Goal: Task Accomplishment & Management: Complete application form

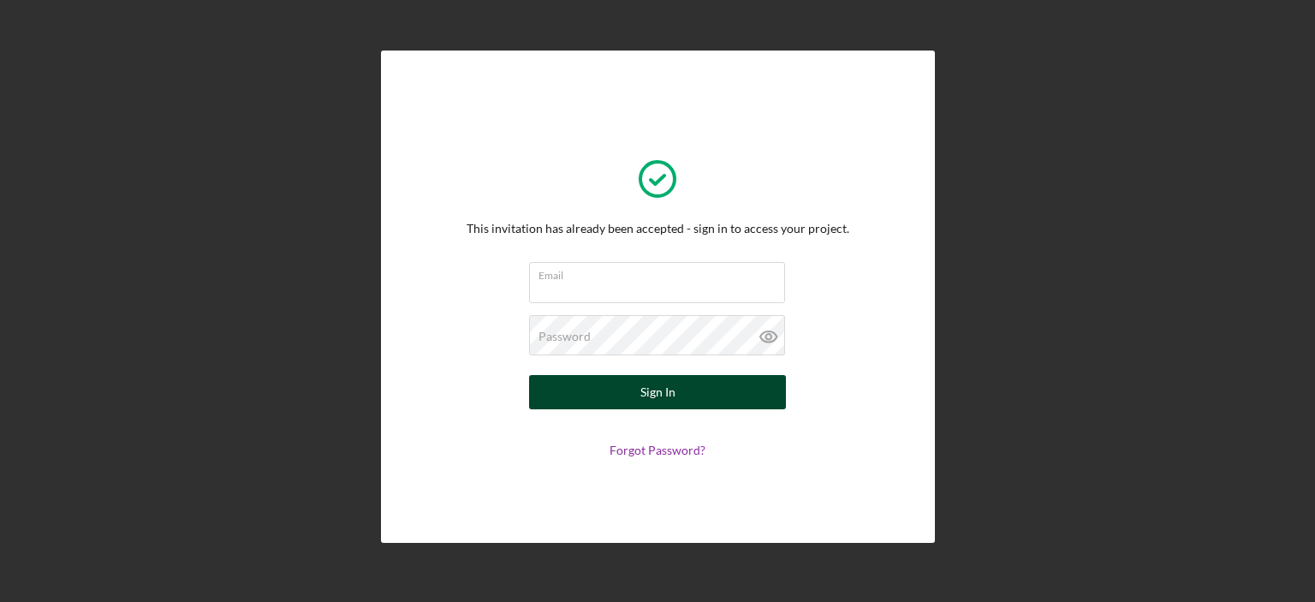
type input "[PERSON_NAME][EMAIL_ADDRESS][DOMAIN_NAME]"
click at [644, 390] on div "Sign In" at bounding box center [658, 392] width 35 height 34
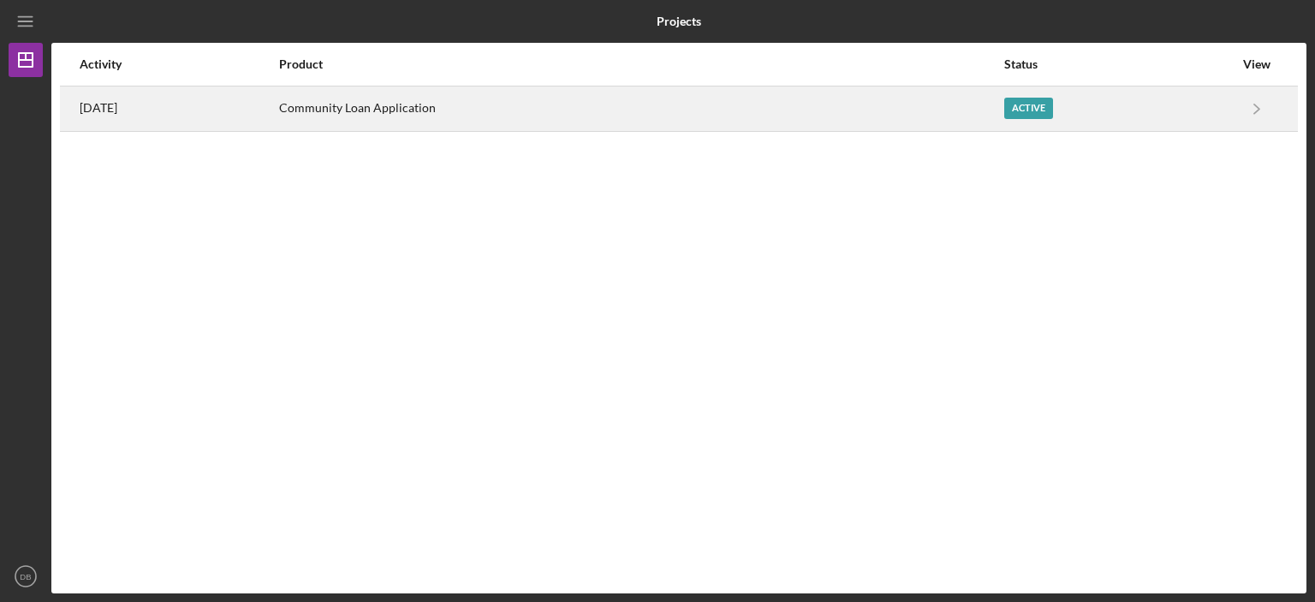
click at [113, 110] on time "[DATE]" at bounding box center [99, 108] width 38 height 14
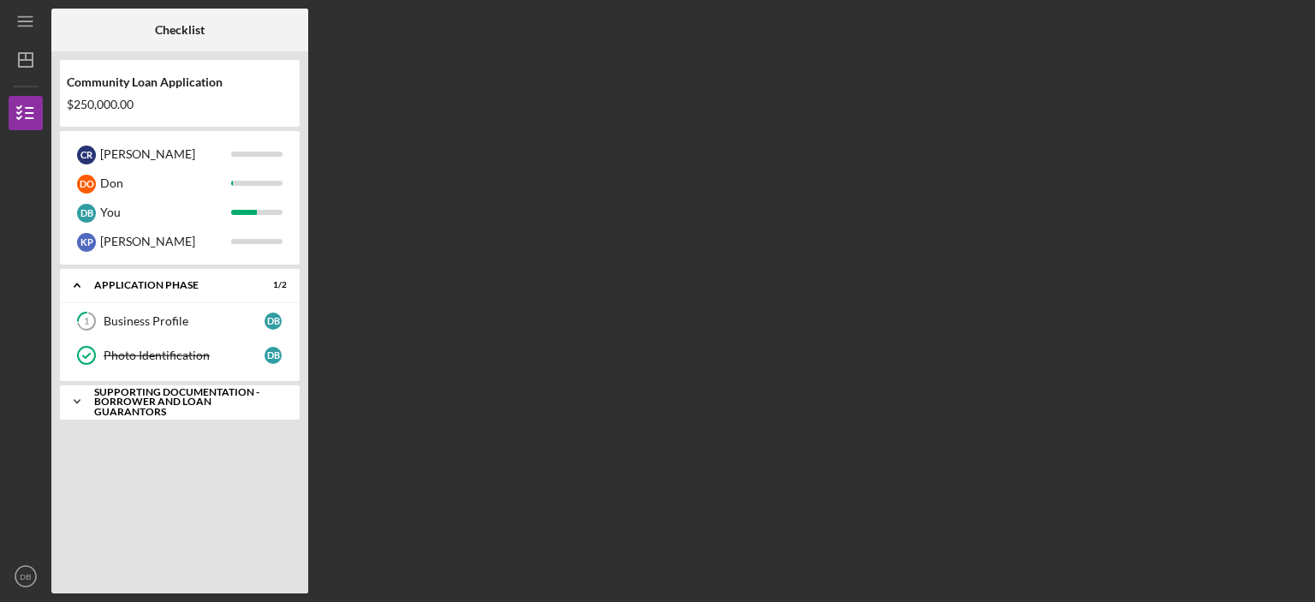
click at [80, 397] on icon "Icon/Expander" at bounding box center [77, 402] width 34 height 34
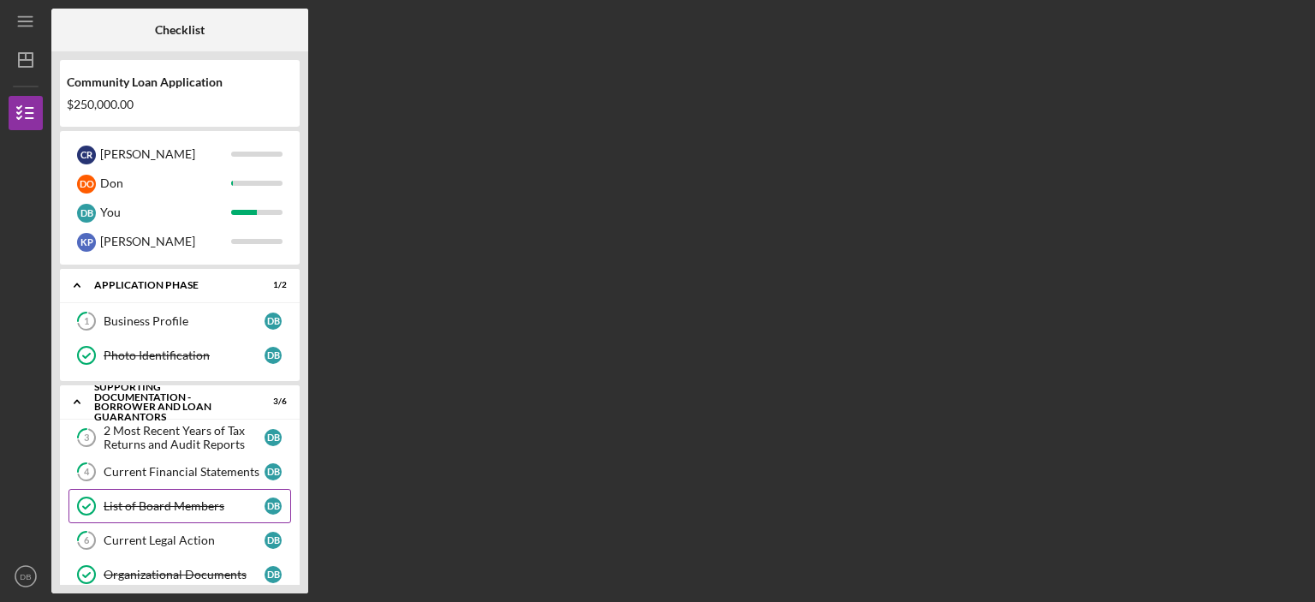
scroll to position [55, 0]
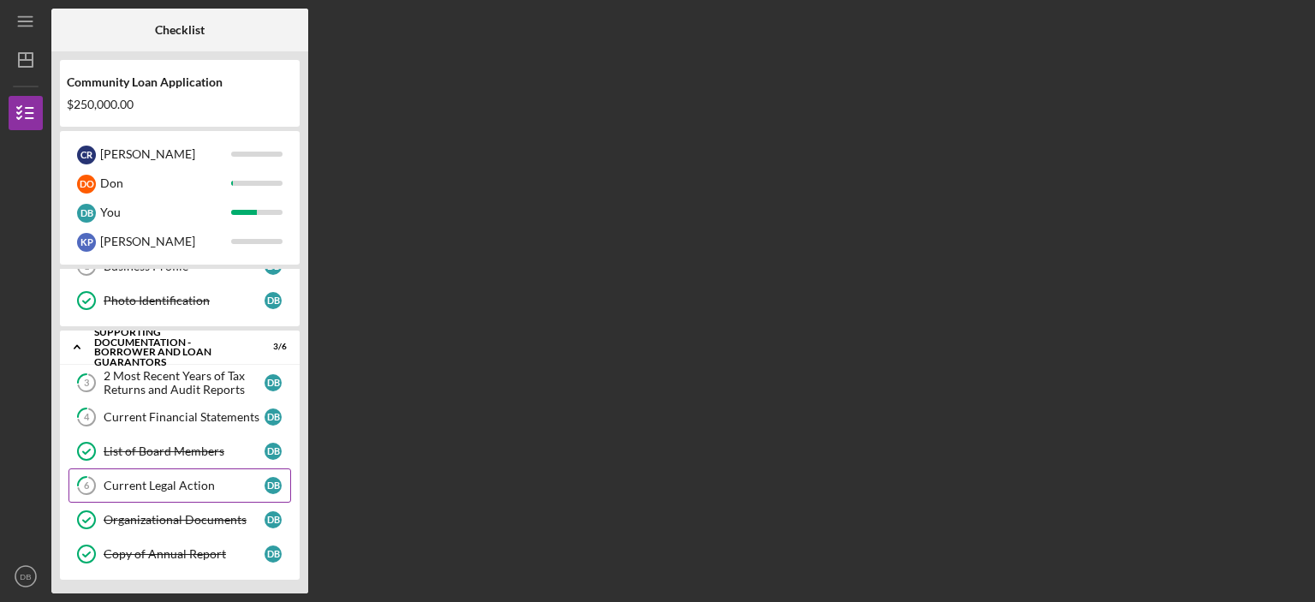
click at [180, 479] on div "Current Legal Action" at bounding box center [184, 486] width 161 height 14
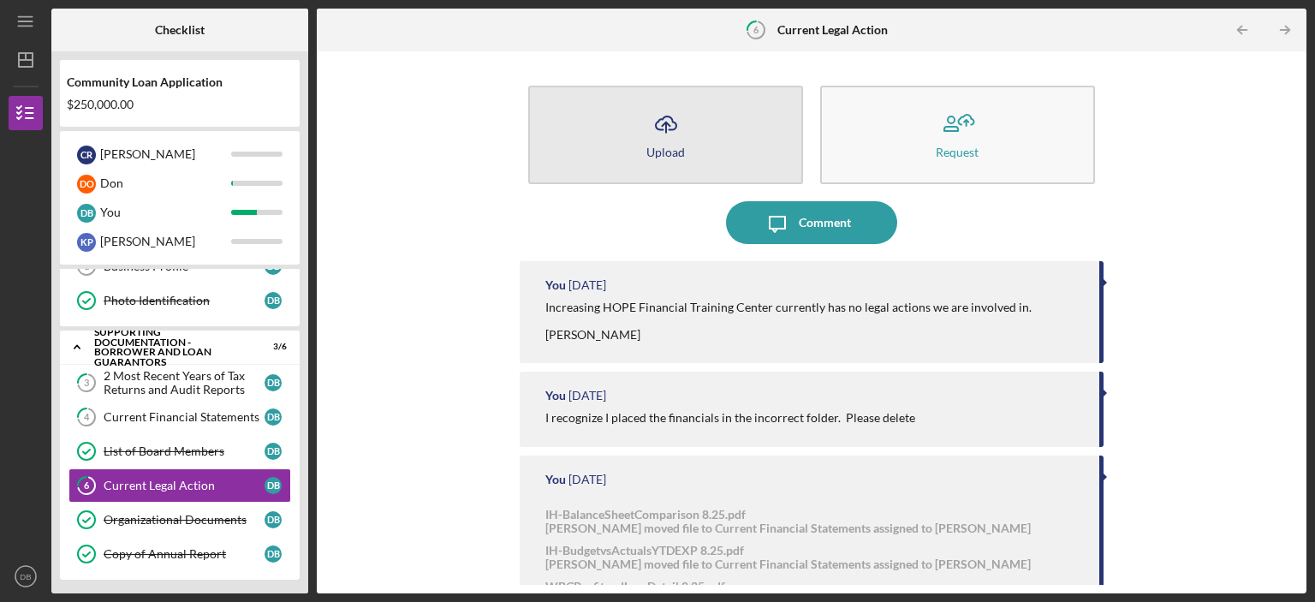
click at [654, 140] on icon "Icon/Upload" at bounding box center [666, 124] width 43 height 43
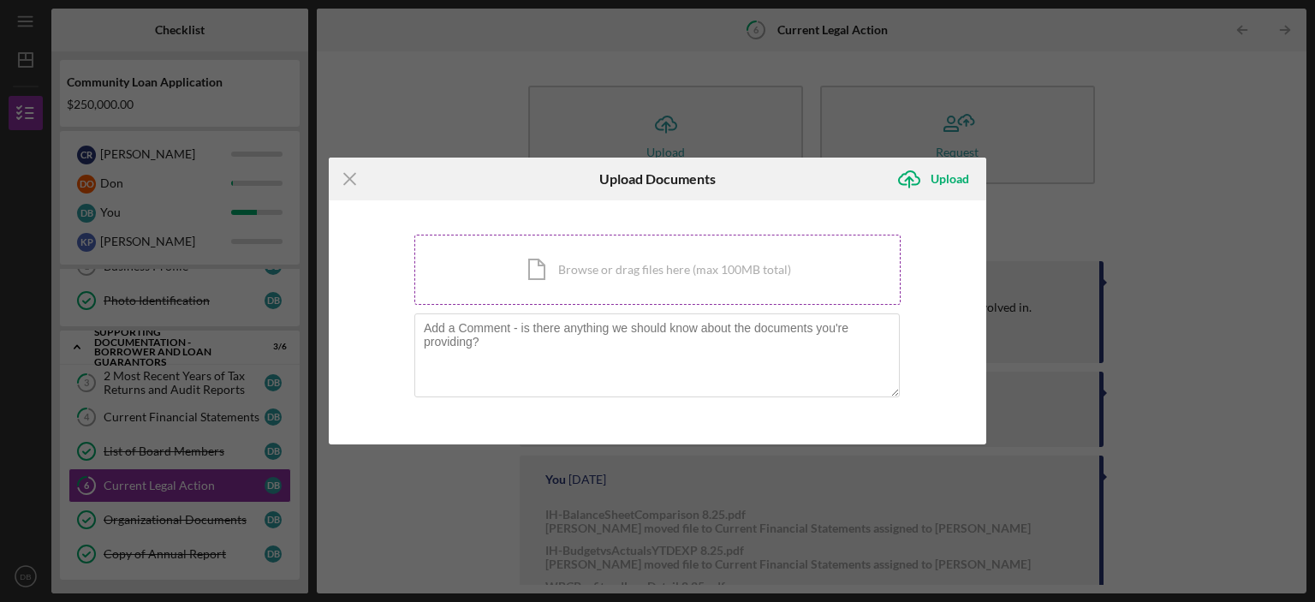
click at [604, 277] on div "Icon/Document Browse or drag files here (max 100MB total) Tap to choose files o…" at bounding box center [657, 270] width 486 height 70
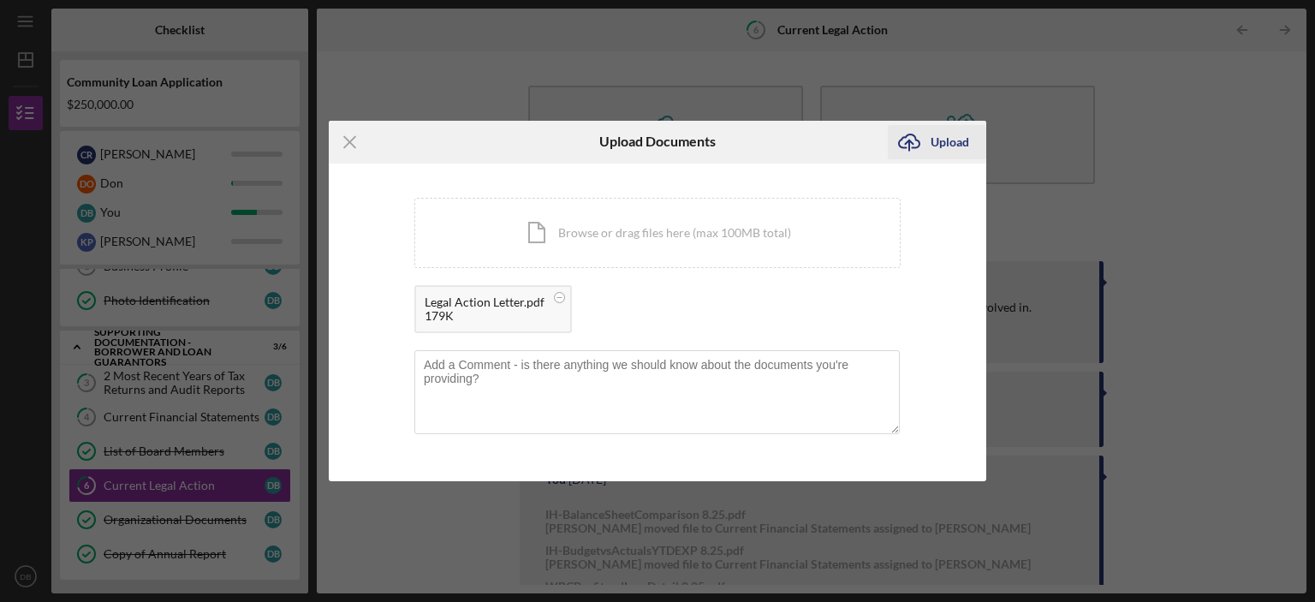
click at [939, 145] on div "Upload" at bounding box center [950, 142] width 39 height 34
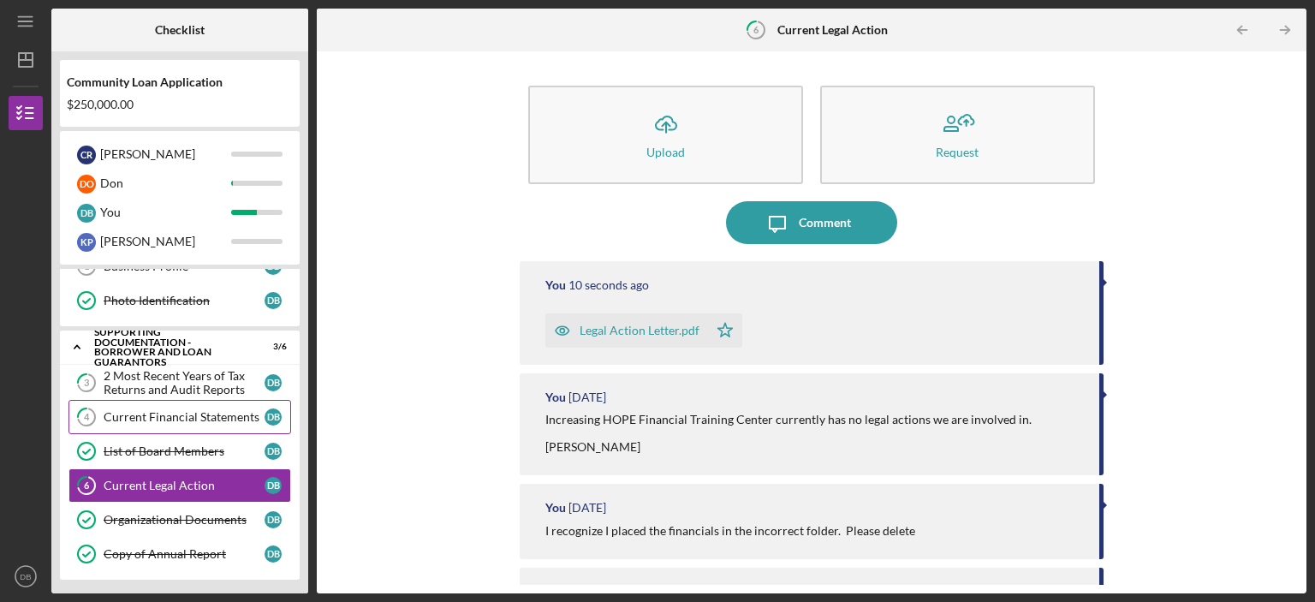
click at [171, 412] on div "Current Financial Statements" at bounding box center [184, 417] width 161 height 14
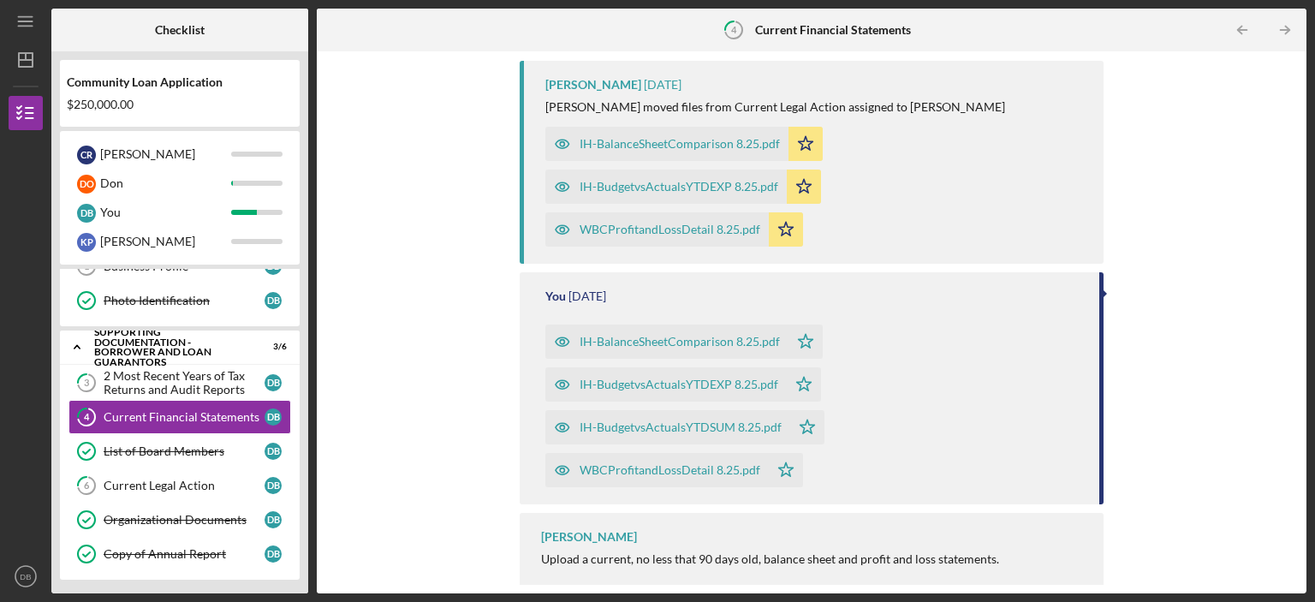
scroll to position [213, 0]
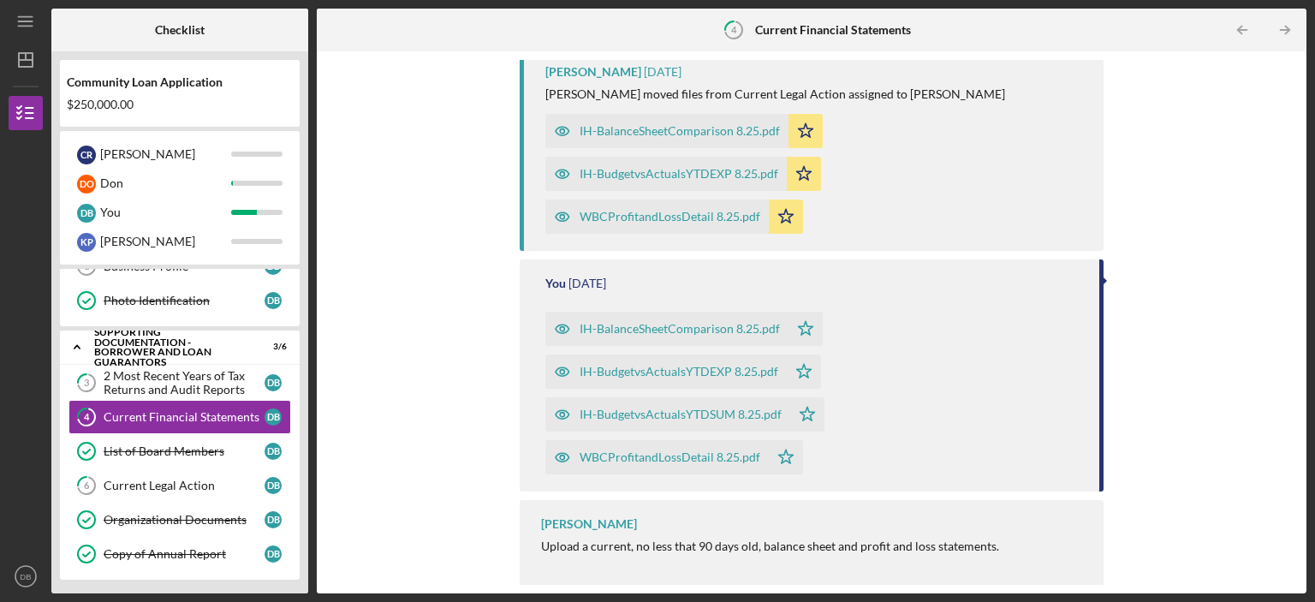
click at [692, 335] on div "IH-BalanceSheetComparison 8.25.pdf" at bounding box center [680, 329] width 200 height 14
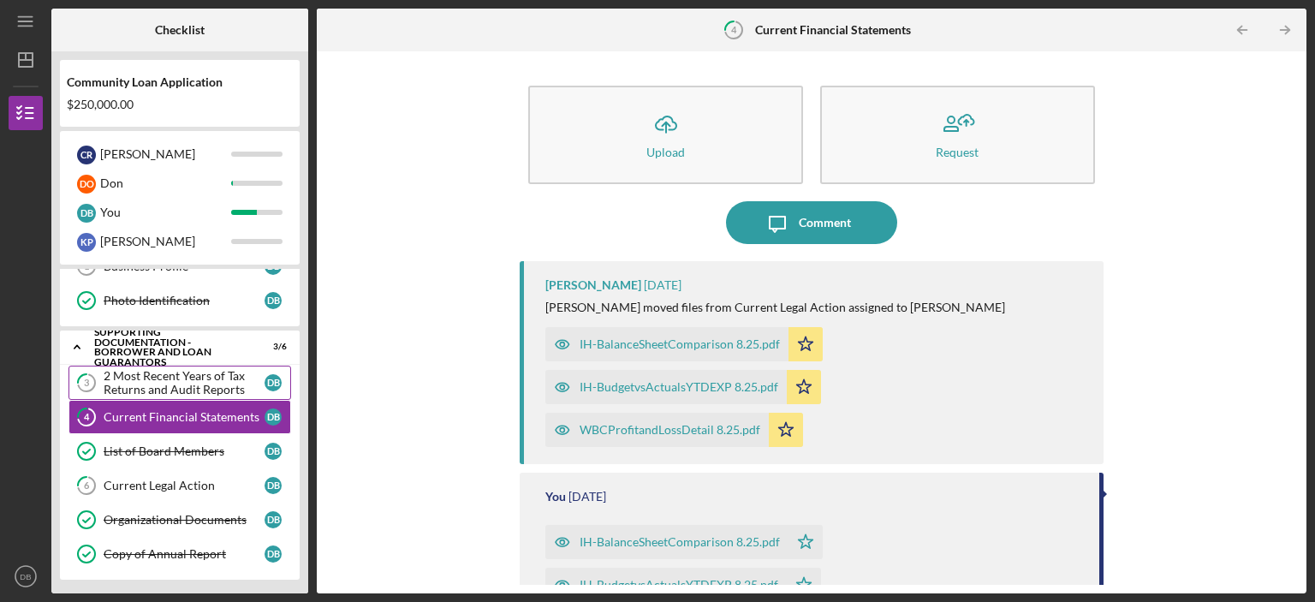
click at [195, 378] on div "2 Most Recent Years of Tax Returns and Audit Reports" at bounding box center [184, 382] width 161 height 27
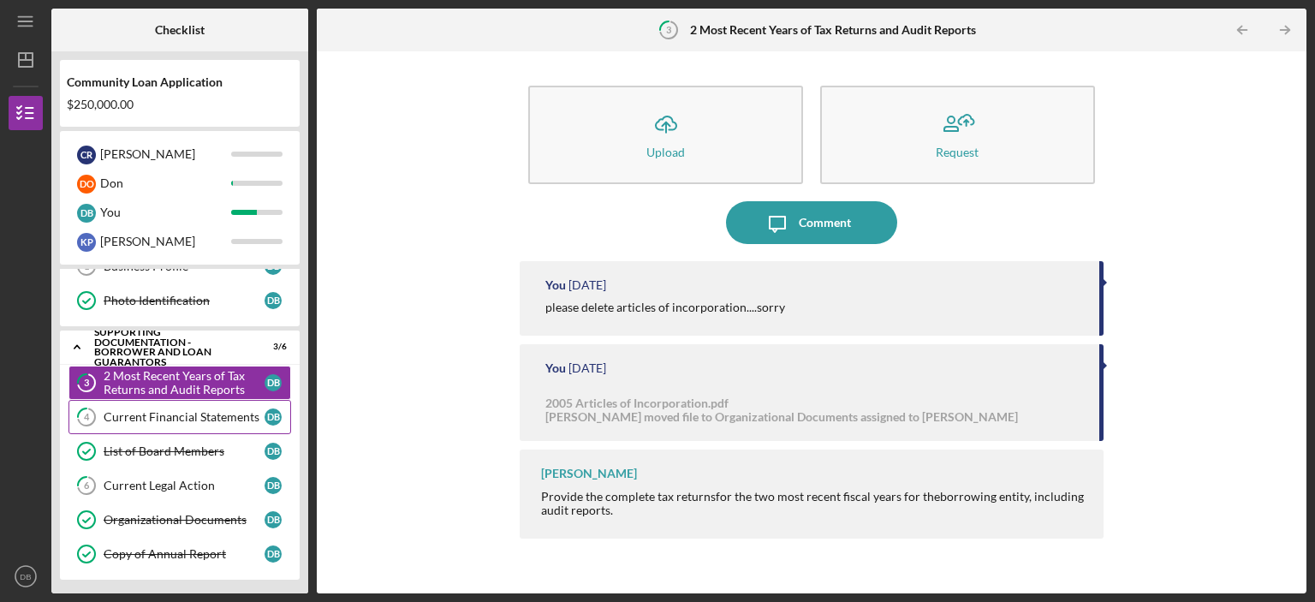
click at [122, 419] on div "Current Financial Statements" at bounding box center [184, 417] width 161 height 14
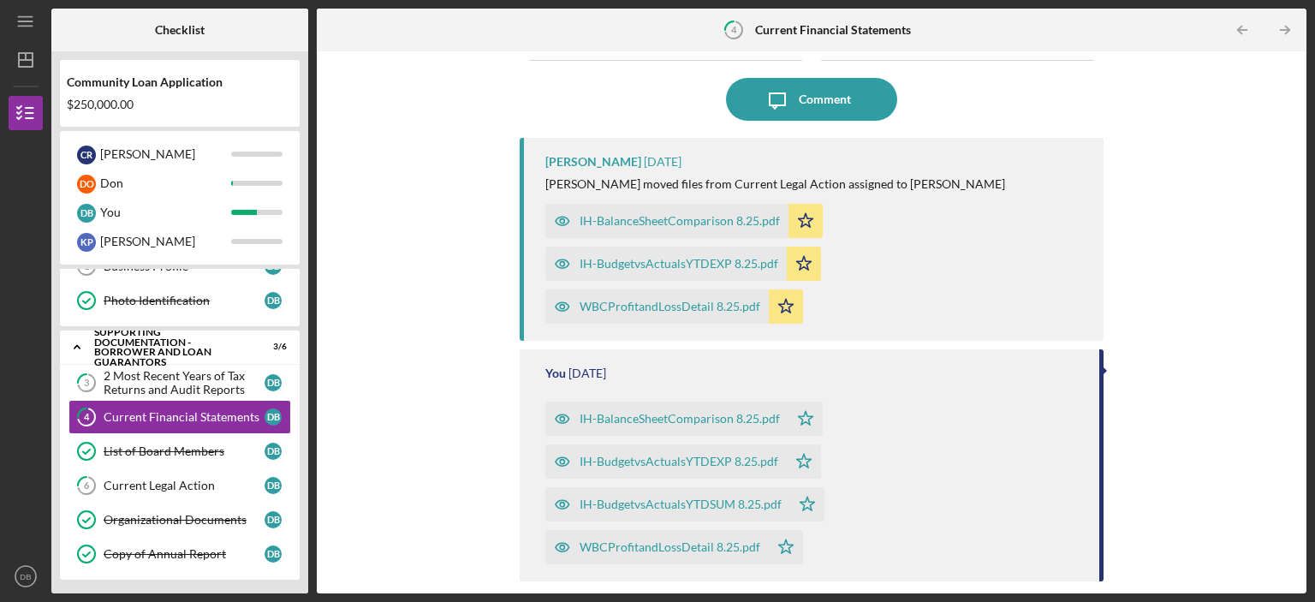
scroll to position [43, 0]
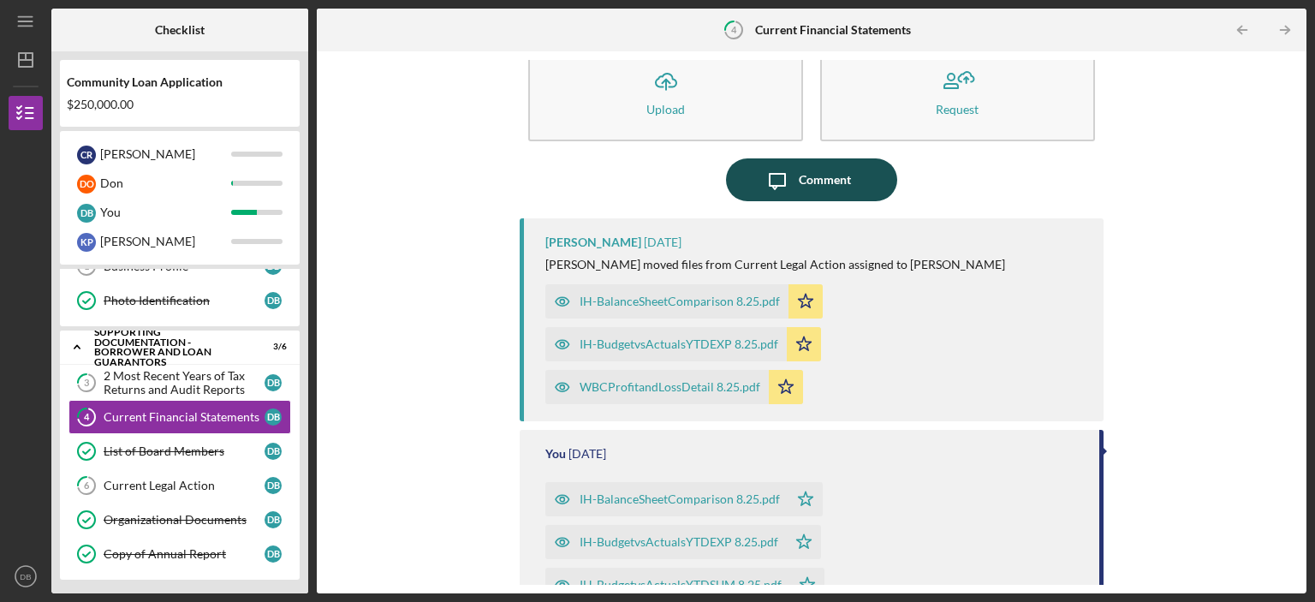
click at [811, 179] on div "Comment" at bounding box center [825, 179] width 52 height 43
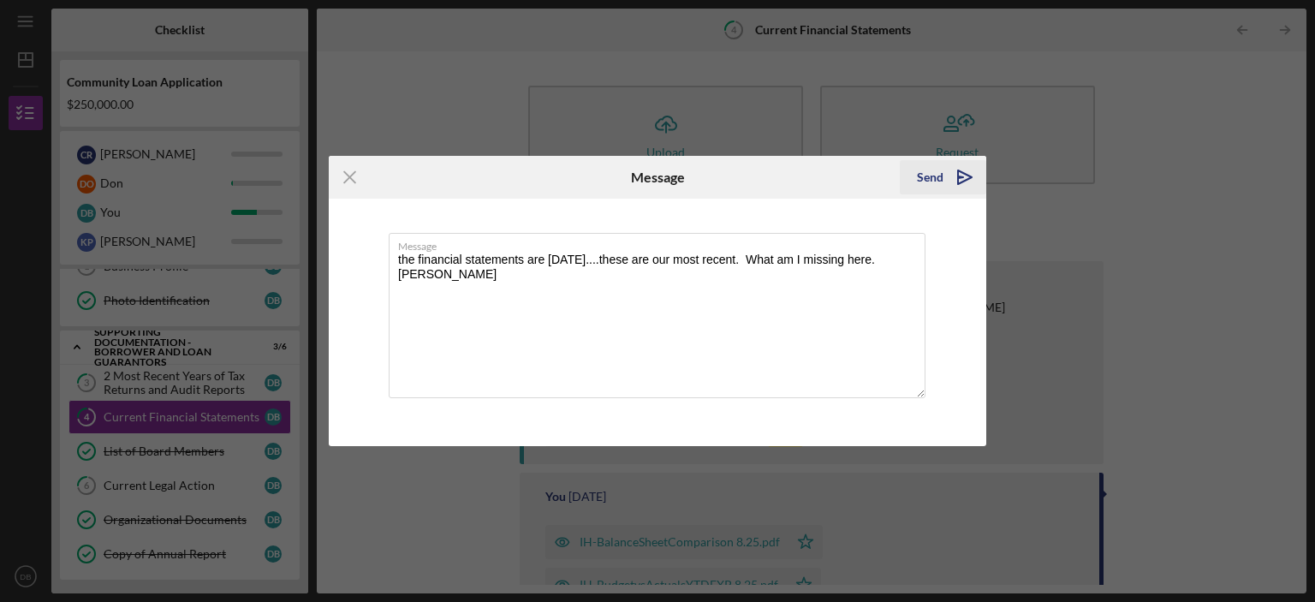
type textarea "the financial statements are [DATE]....these are our most recent. What am I mis…"
click at [962, 171] on icon "Icon/icon-invite-send" at bounding box center [965, 177] width 43 height 43
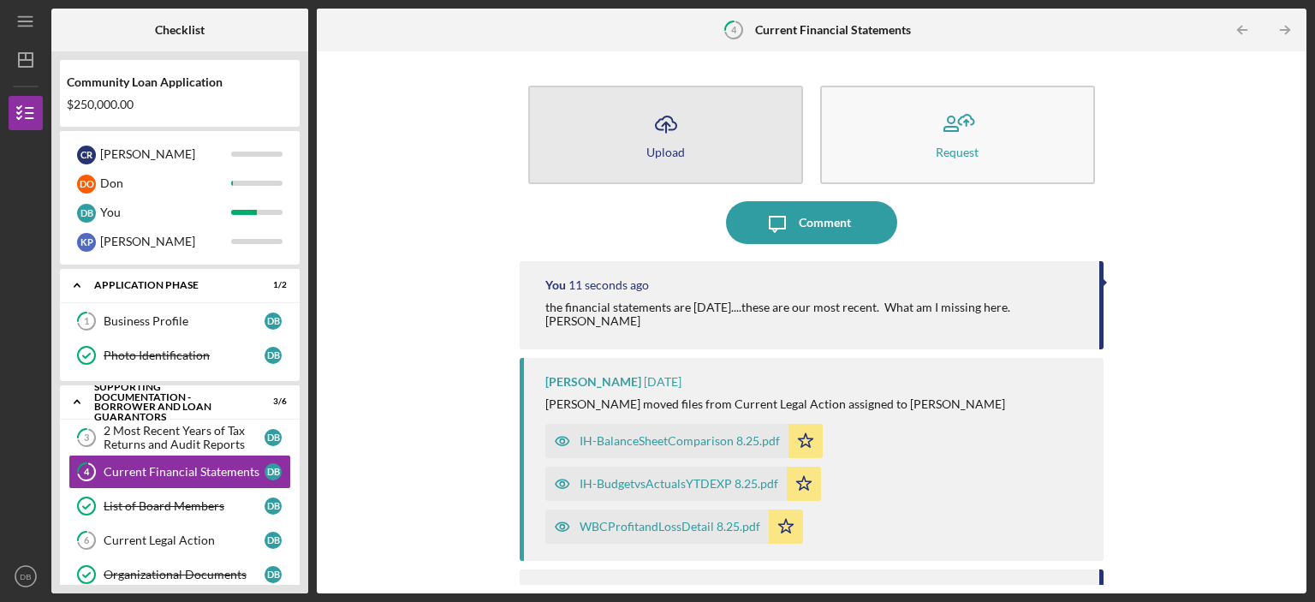
click at [654, 159] on button "Icon/Upload Upload" at bounding box center [665, 135] width 275 height 98
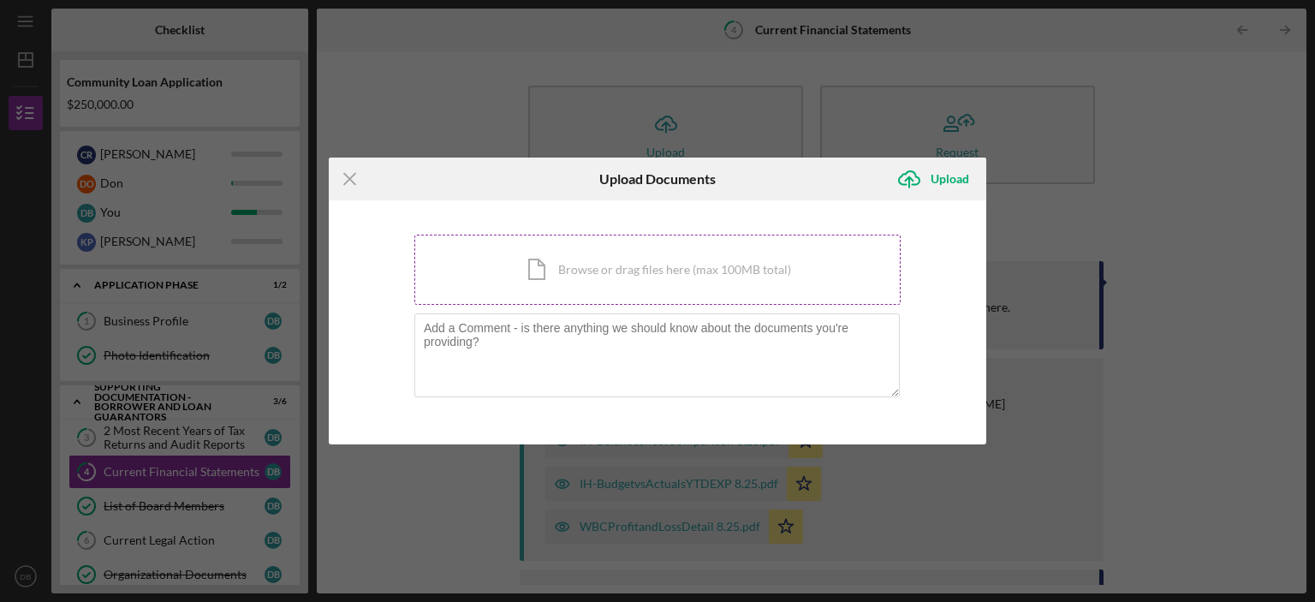
click at [620, 271] on div "Icon/Document Browse or drag files here (max 100MB total) Tap to choose files o…" at bounding box center [657, 270] width 486 height 70
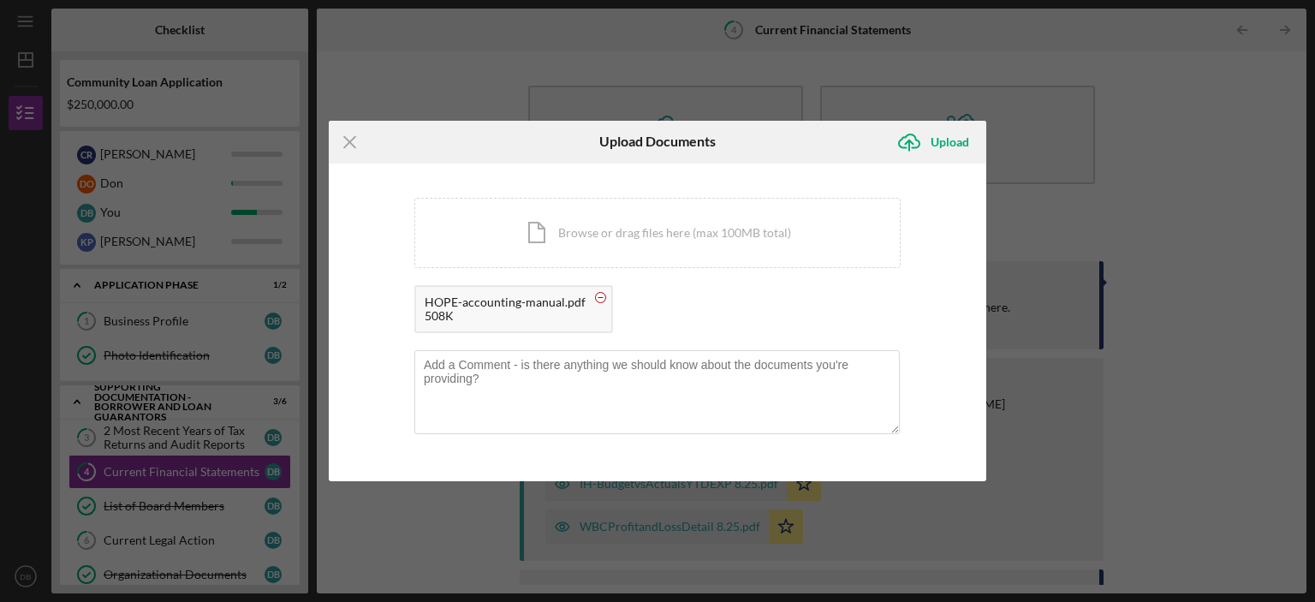
click at [596, 295] on circle at bounding box center [601, 297] width 10 height 10
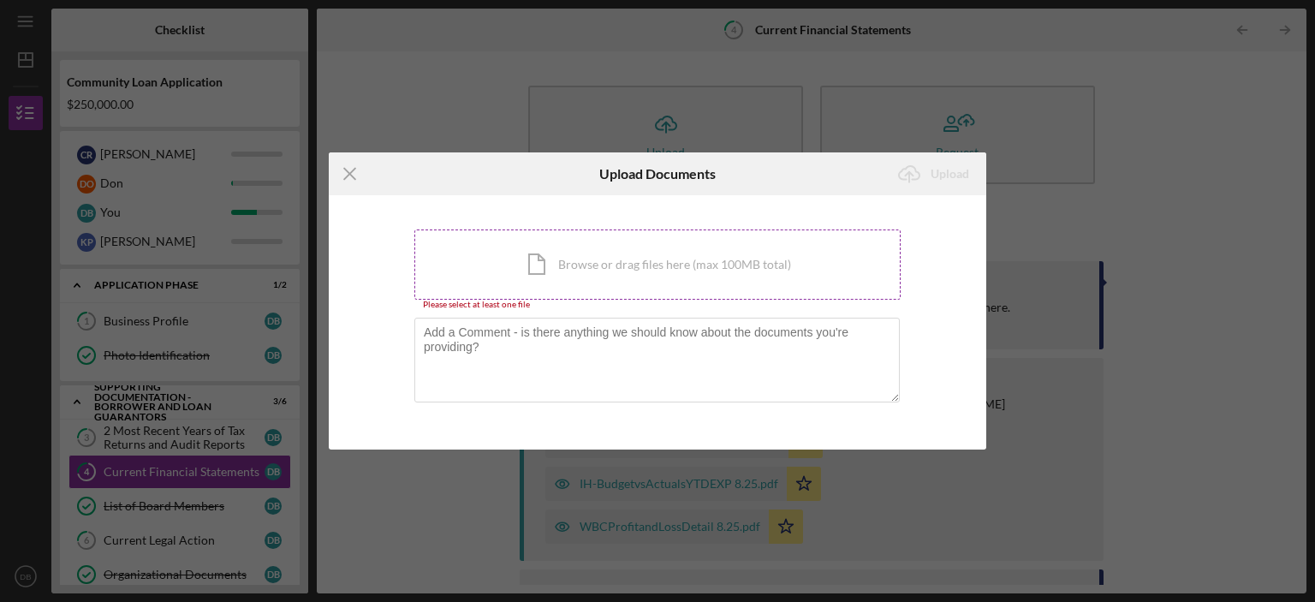
click at [587, 264] on div "Icon/Document Browse or drag files here (max 100MB total) Tap to choose files o…" at bounding box center [657, 265] width 486 height 70
click at [1242, 129] on div "Icon/Menu Close Upload Documents Icon/Upload Upload You're uploading documents …" at bounding box center [657, 301] width 1315 height 602
